Goal: Information Seeking & Learning: Learn about a topic

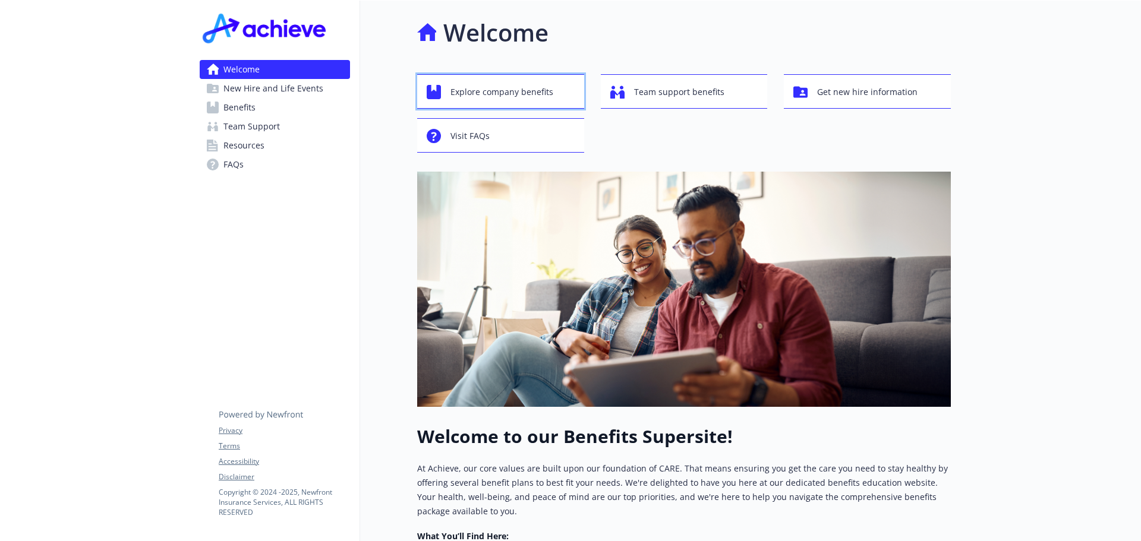
click at [520, 95] on span "Explore company benefits" at bounding box center [502, 92] width 103 height 23
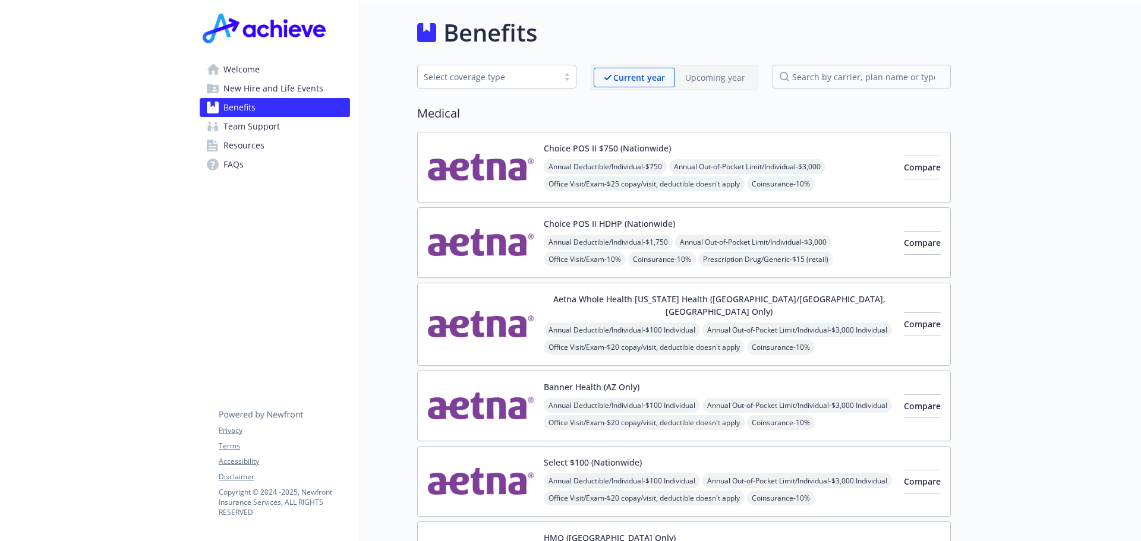
click at [250, 121] on span "Team Support" at bounding box center [251, 126] width 56 height 19
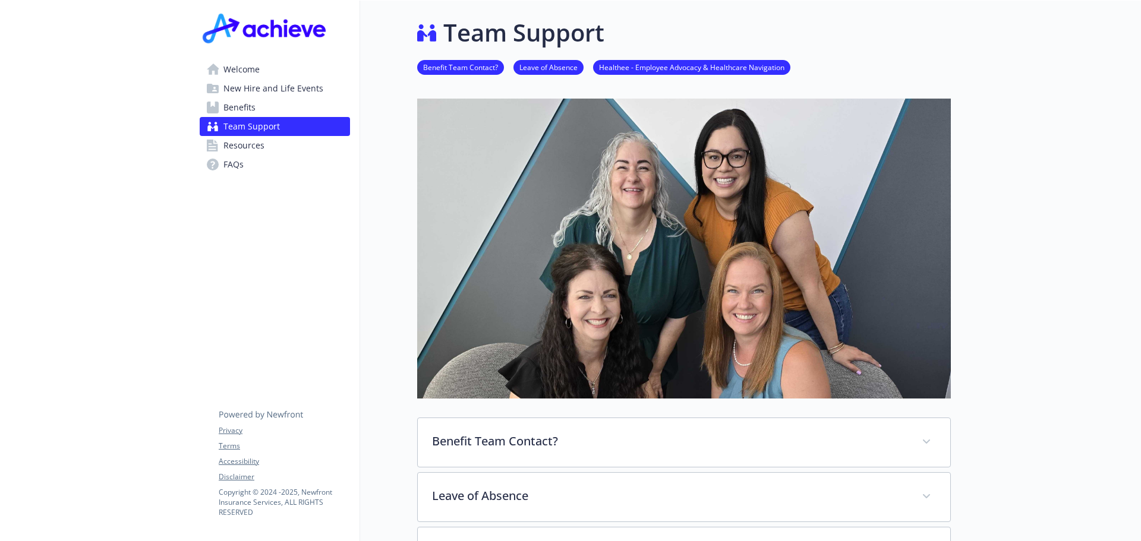
click at [240, 149] on span "Resources" at bounding box center [243, 145] width 41 height 19
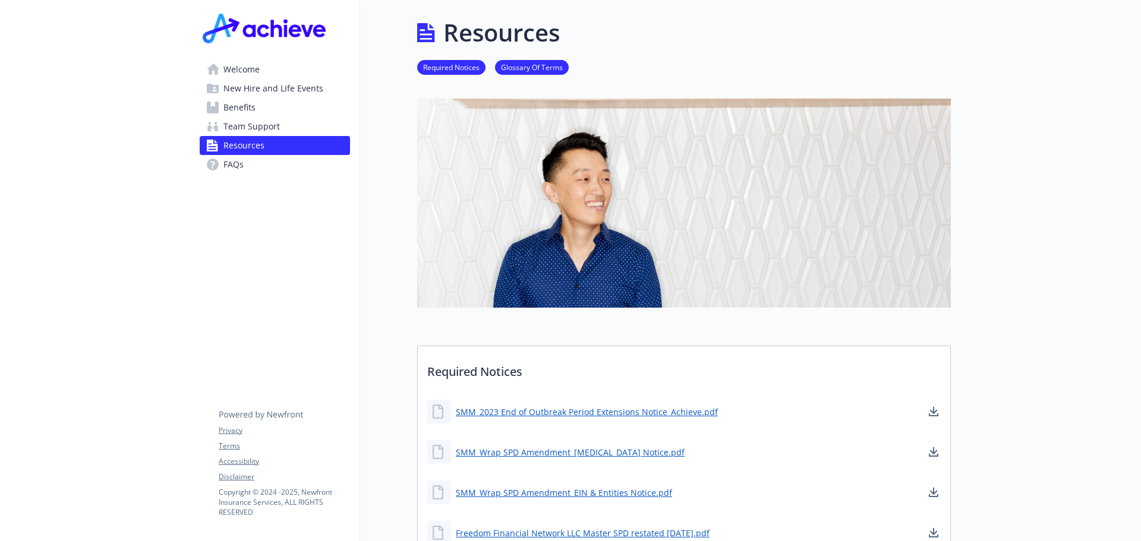
click at [236, 168] on span "FAQs" at bounding box center [233, 164] width 20 height 19
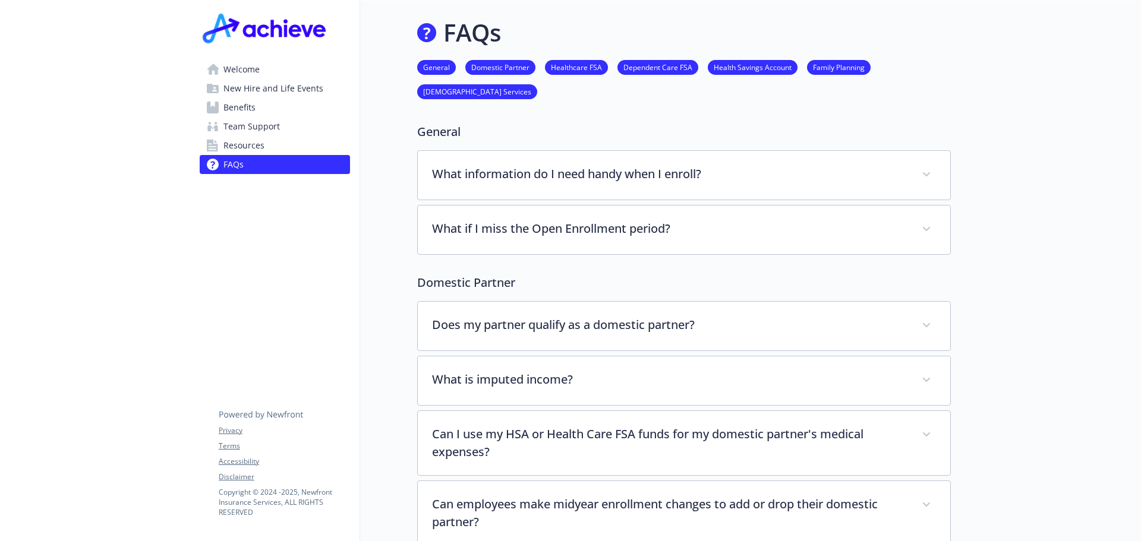
click at [253, 106] on span "Benefits" at bounding box center [239, 107] width 32 height 19
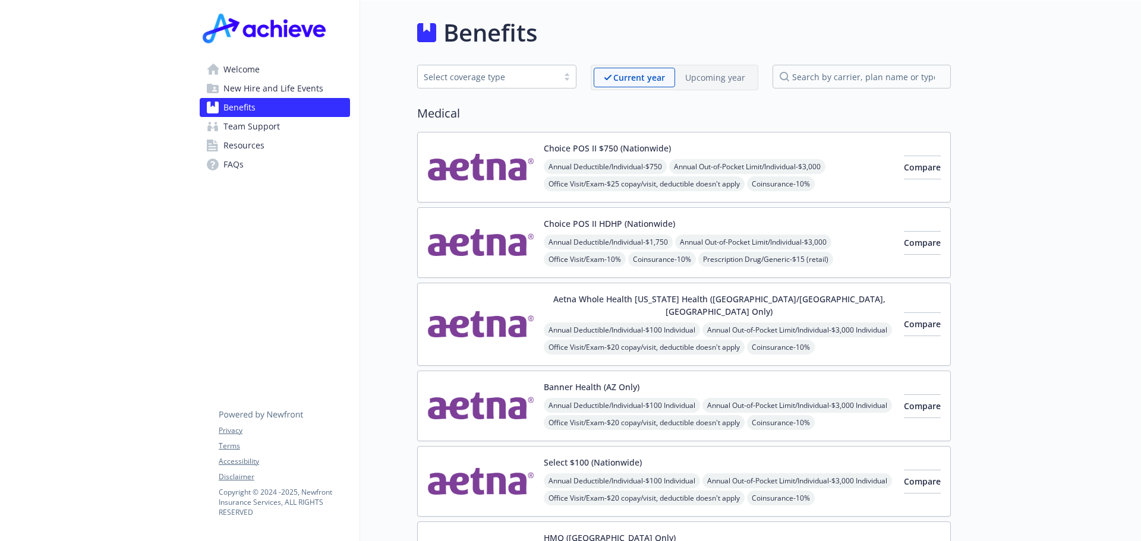
click at [257, 124] on span "Team Support" at bounding box center [251, 126] width 56 height 19
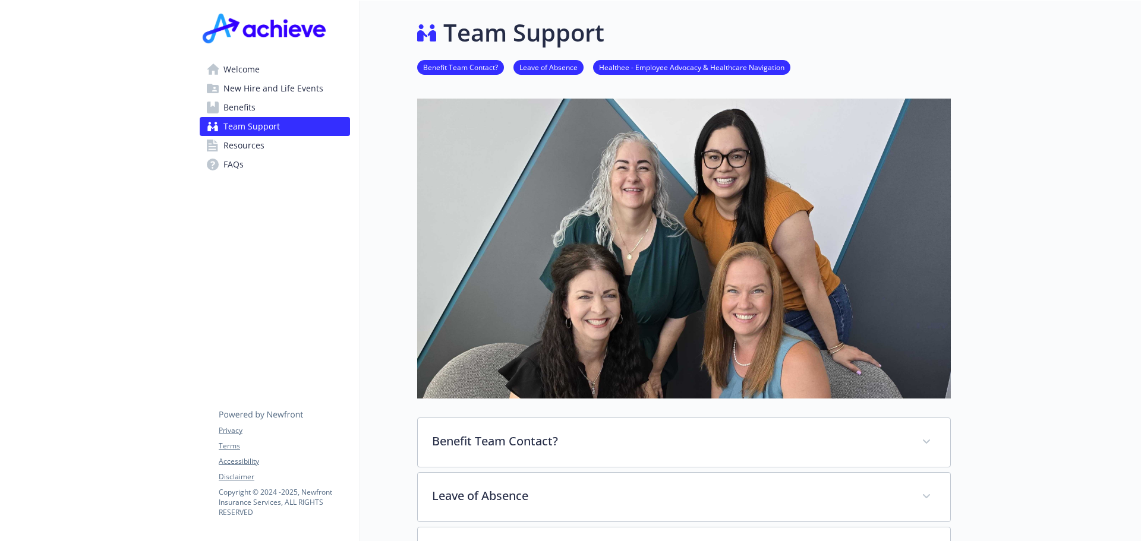
click at [252, 144] on span "Resources" at bounding box center [243, 145] width 41 height 19
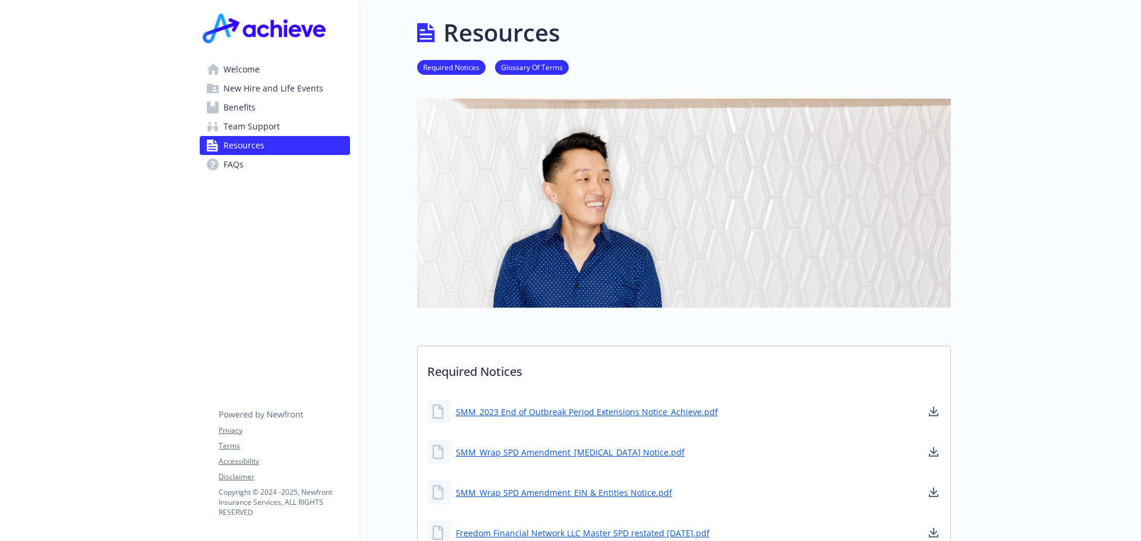
click at [245, 75] on span "Welcome" at bounding box center [241, 69] width 36 height 19
